Goal: Task Accomplishment & Management: Use online tool/utility

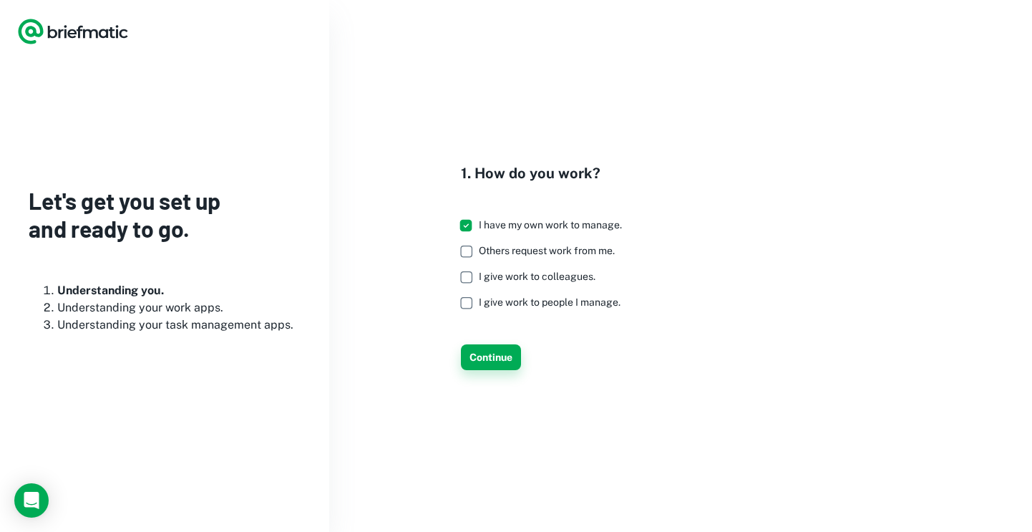
click at [487, 349] on button "Continue" at bounding box center [491, 357] width 60 height 26
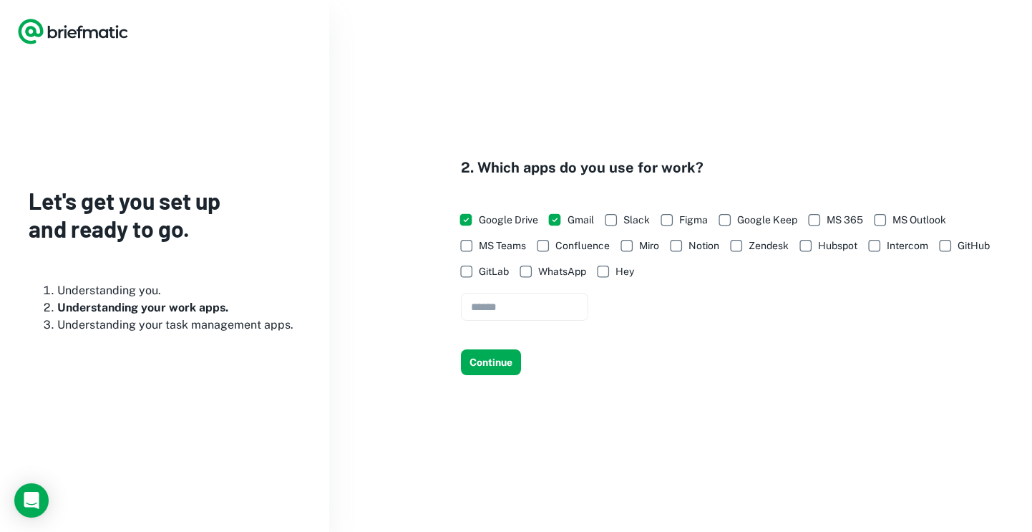
click at [520, 325] on div "2. Which apps do you use for work? Google Drive Gmail Slack Figma Google Keep M…" at bounding box center [680, 266] width 668 height 218
click at [502, 354] on button "Continue" at bounding box center [491, 362] width 60 height 26
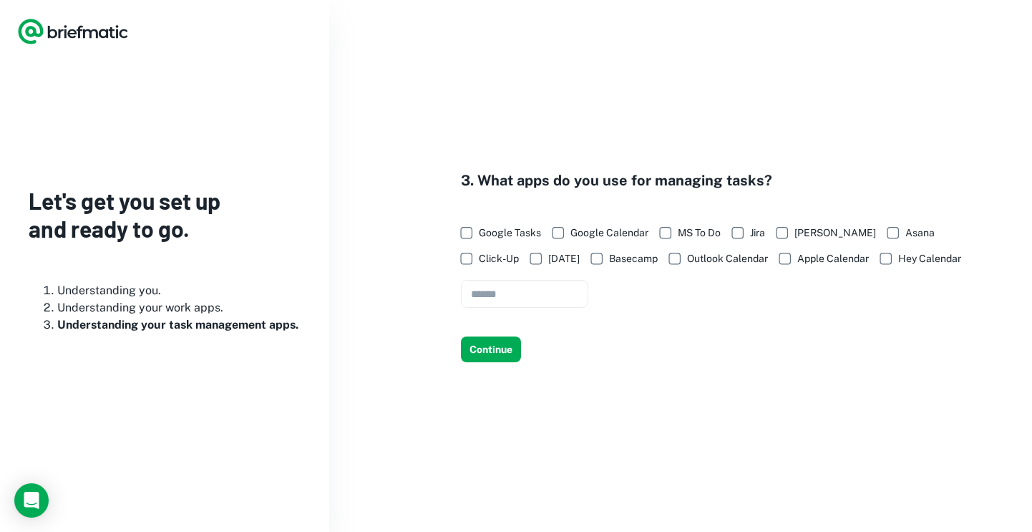
click at [482, 233] on span "Google Tasks" at bounding box center [510, 233] width 62 height 16
click at [487, 350] on button "Continue" at bounding box center [491, 349] width 60 height 26
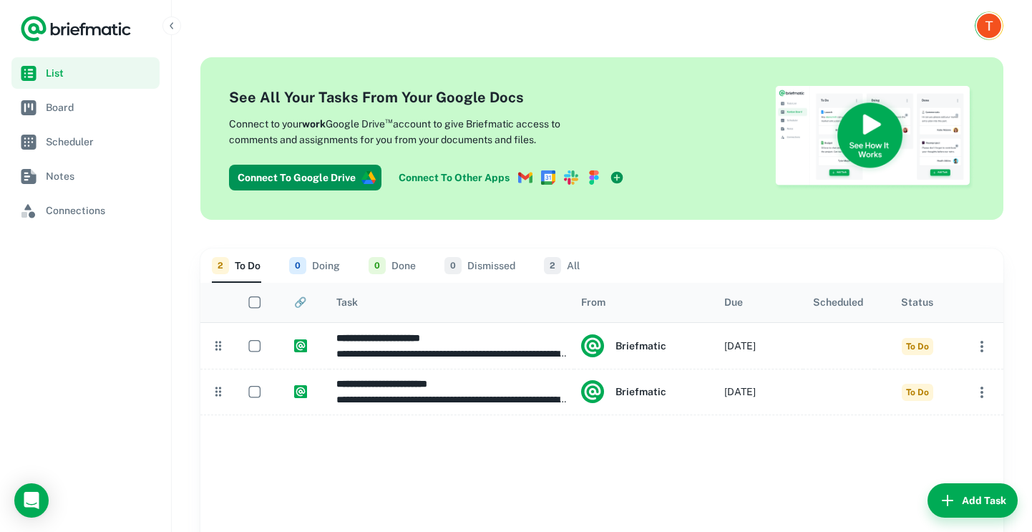
click at [465, 173] on link "Connect To Other Apps" at bounding box center [511, 178] width 237 height 26
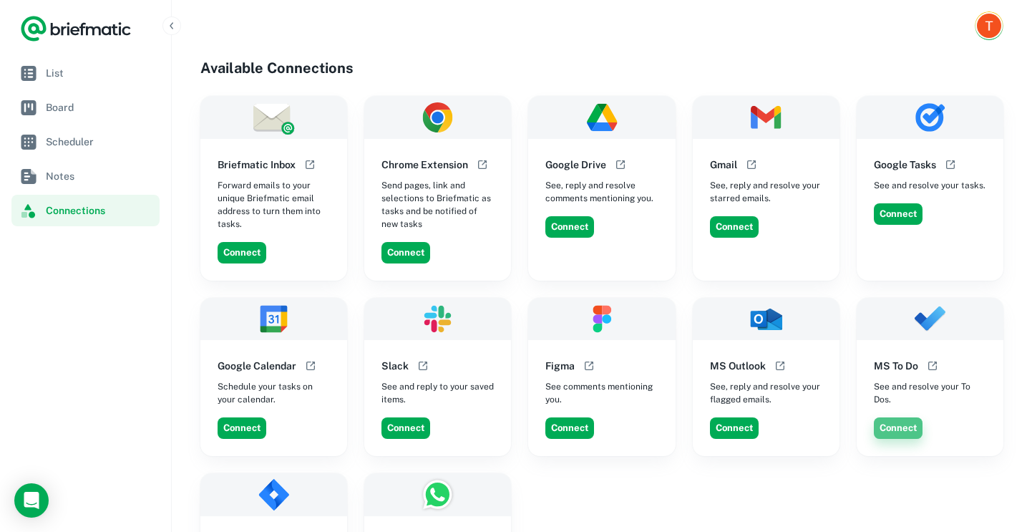
click at [893, 431] on button "Connect" at bounding box center [898, 427] width 49 height 21
click at [908, 219] on button "Connect" at bounding box center [898, 213] width 49 height 21
click at [728, 228] on button "Connect" at bounding box center [734, 226] width 49 height 21
